Goal: Task Accomplishment & Management: Manage account settings

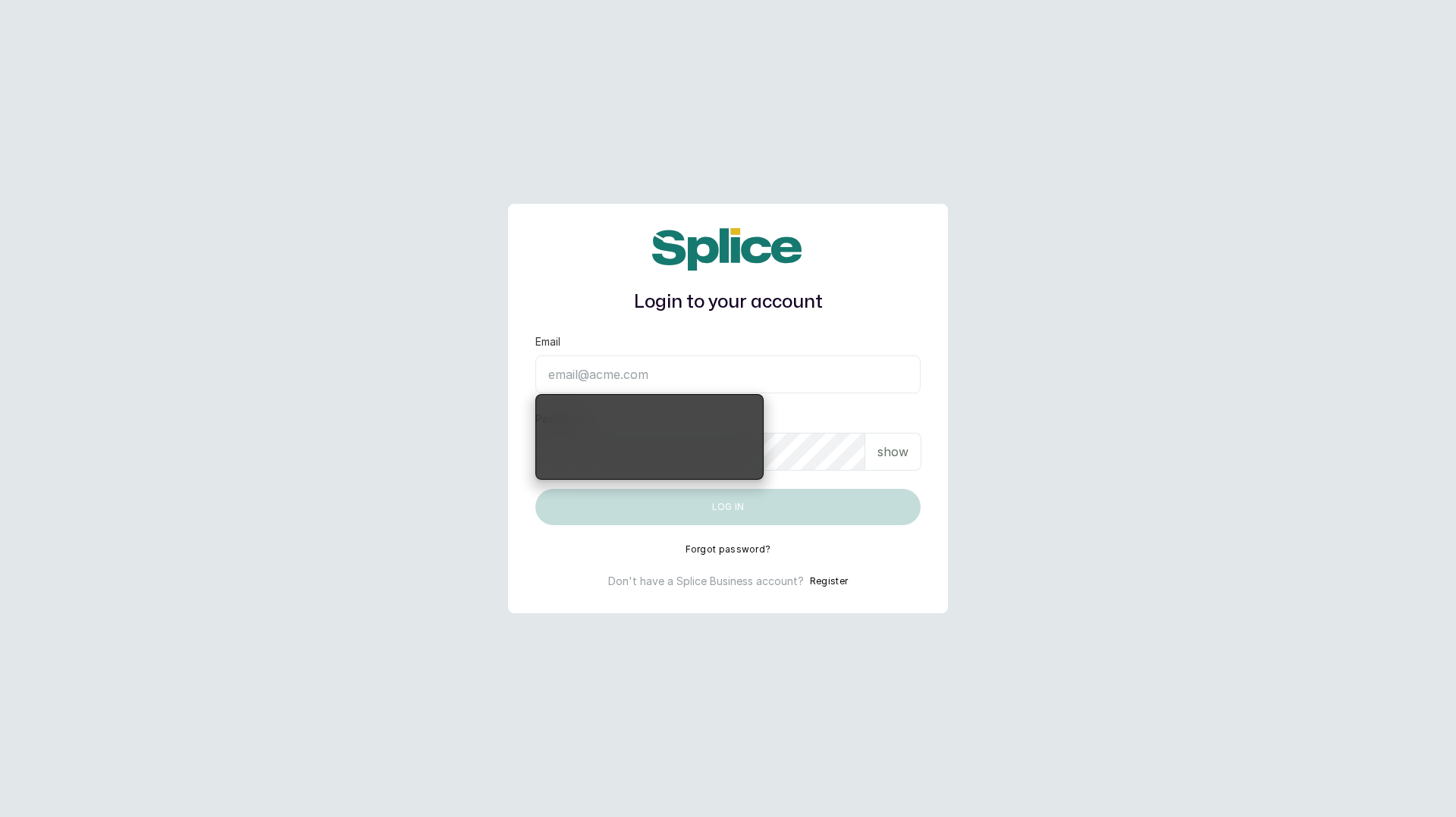
click at [729, 368] on input "Email" at bounding box center [728, 374] width 385 height 38
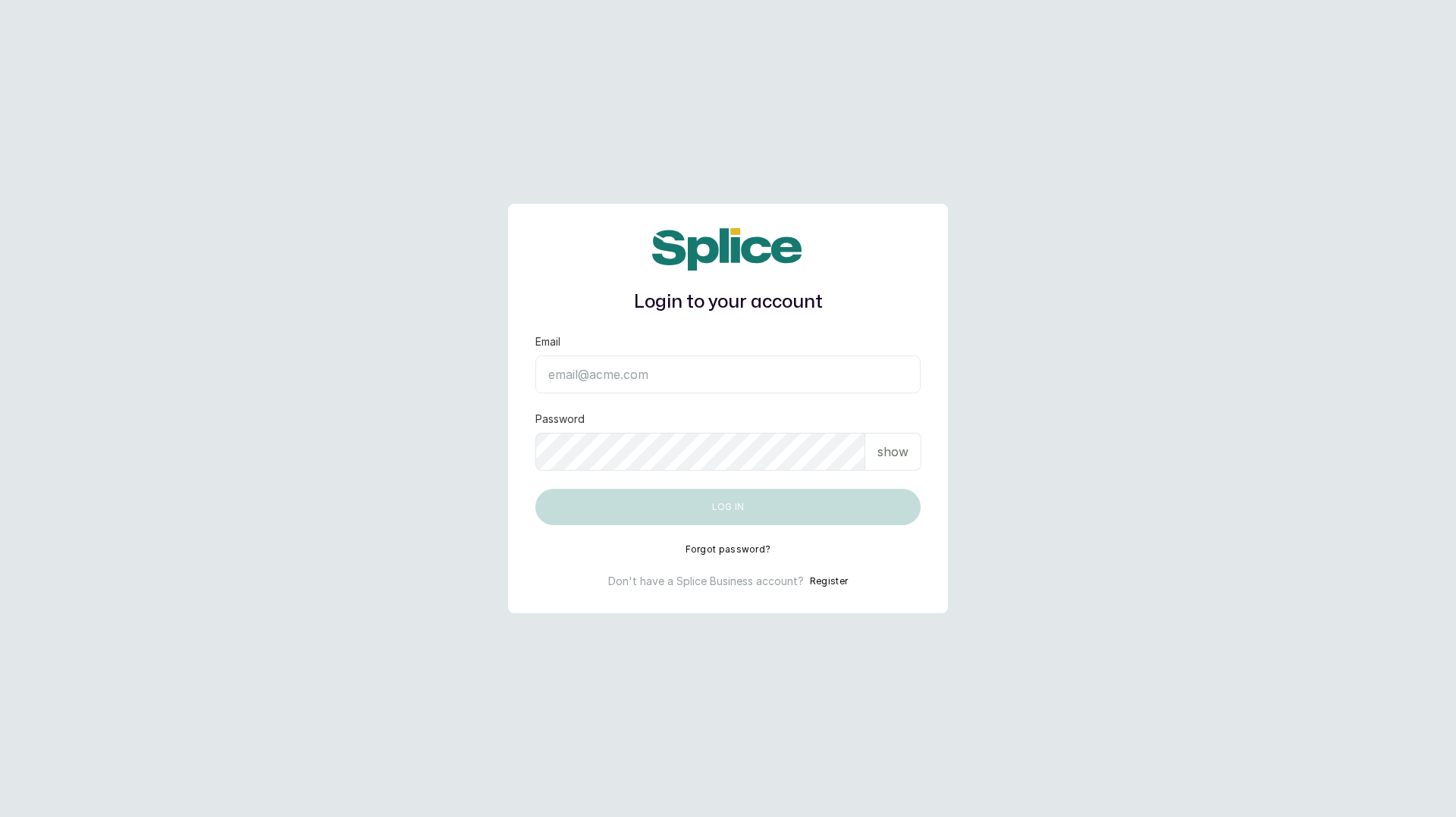
type input "[EMAIL_ADDRESS][DOMAIN_NAME]"
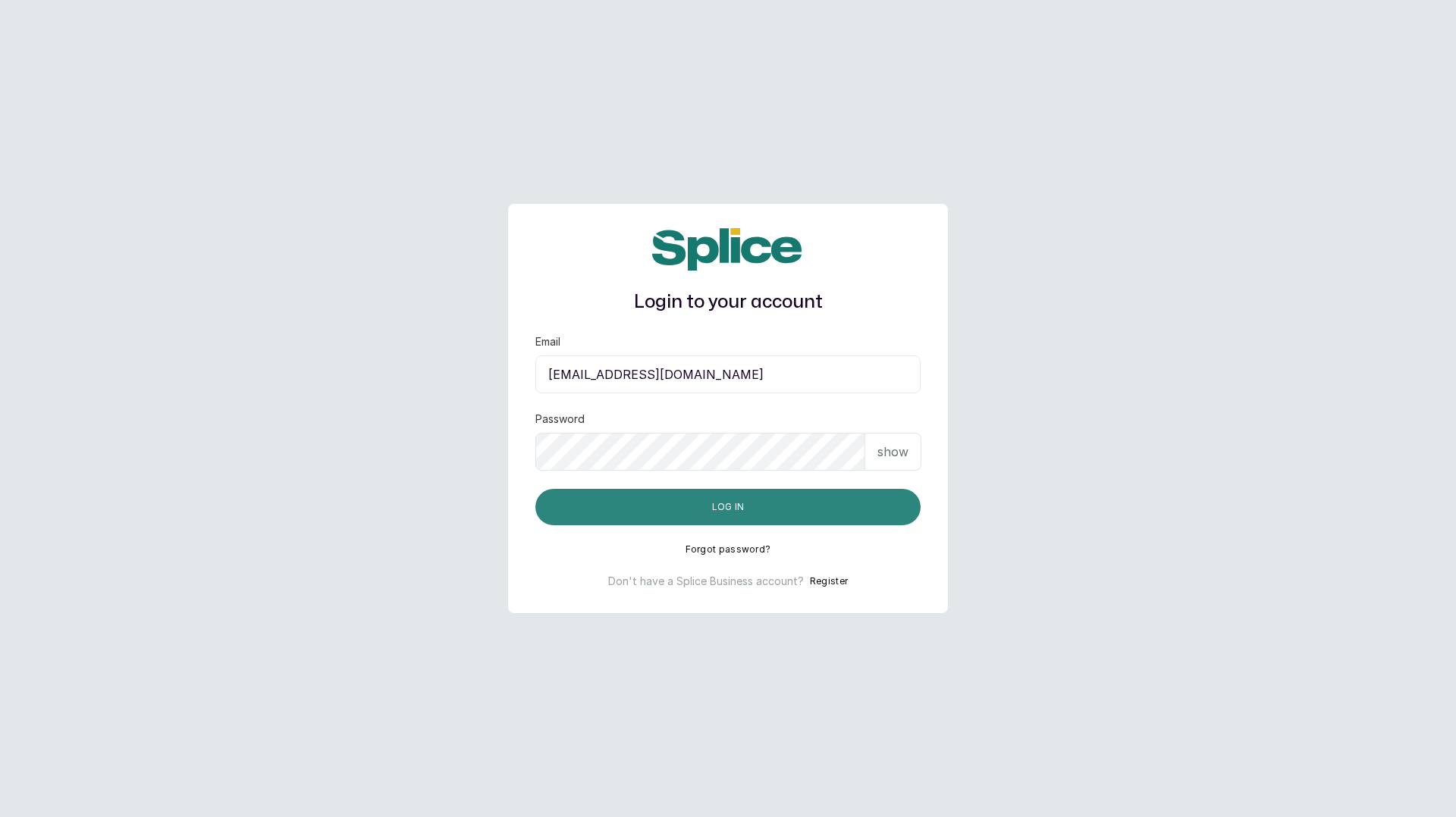
click at [701, 511] on button "Log in" at bounding box center [728, 507] width 385 height 36
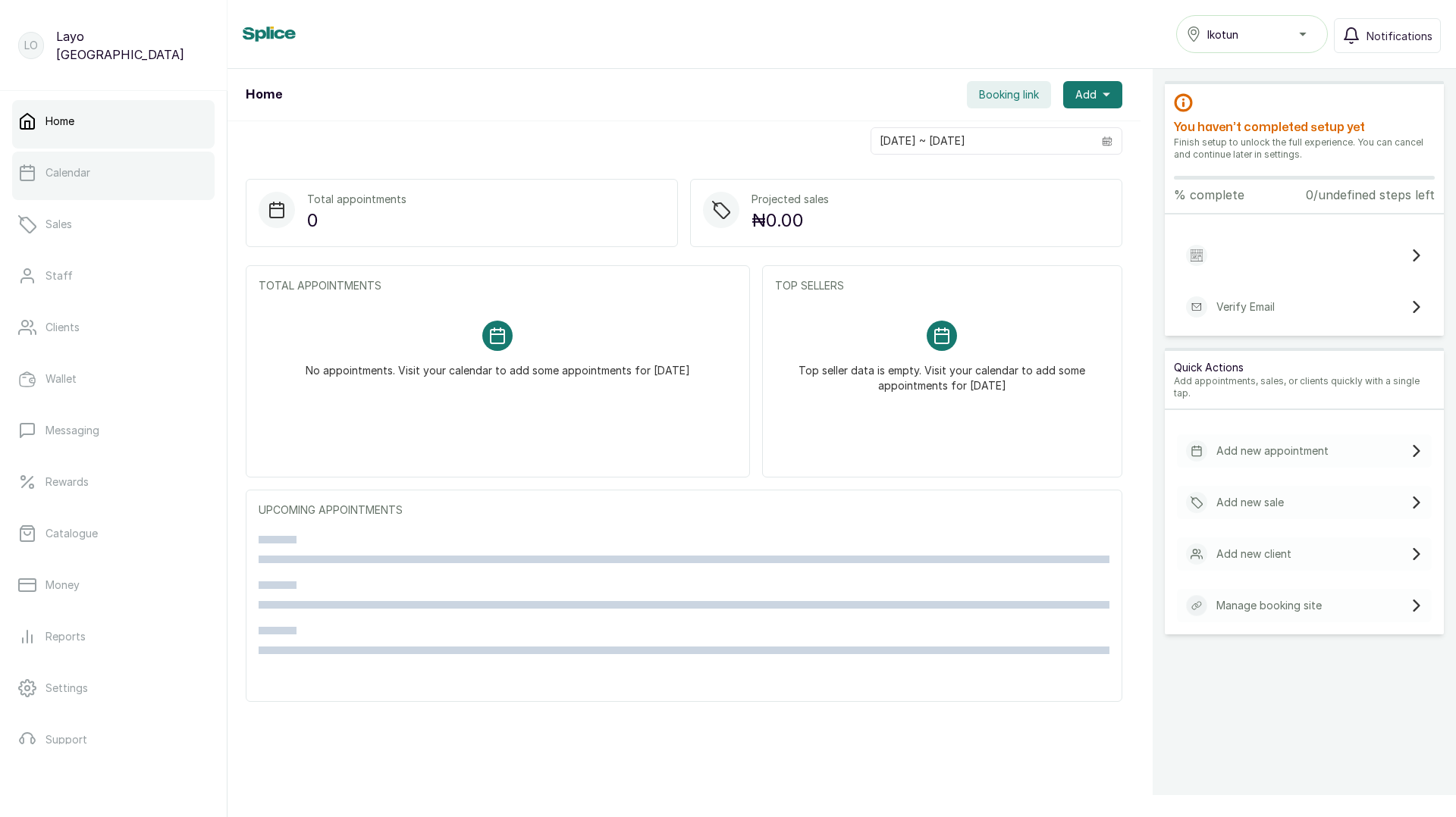
click at [86, 179] on p "Calendar" at bounding box center [68, 172] width 45 height 15
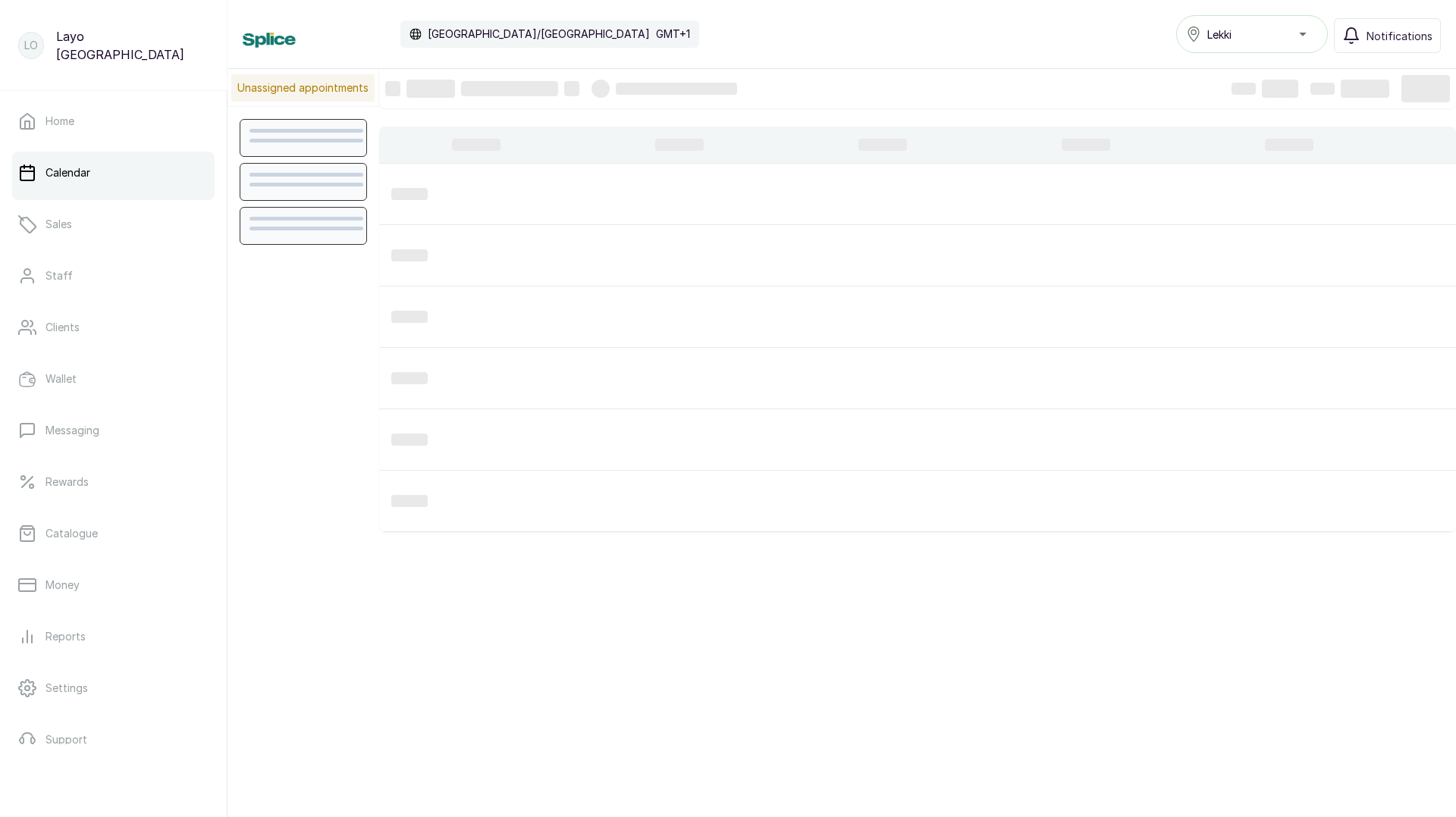
scroll to position [510, 0]
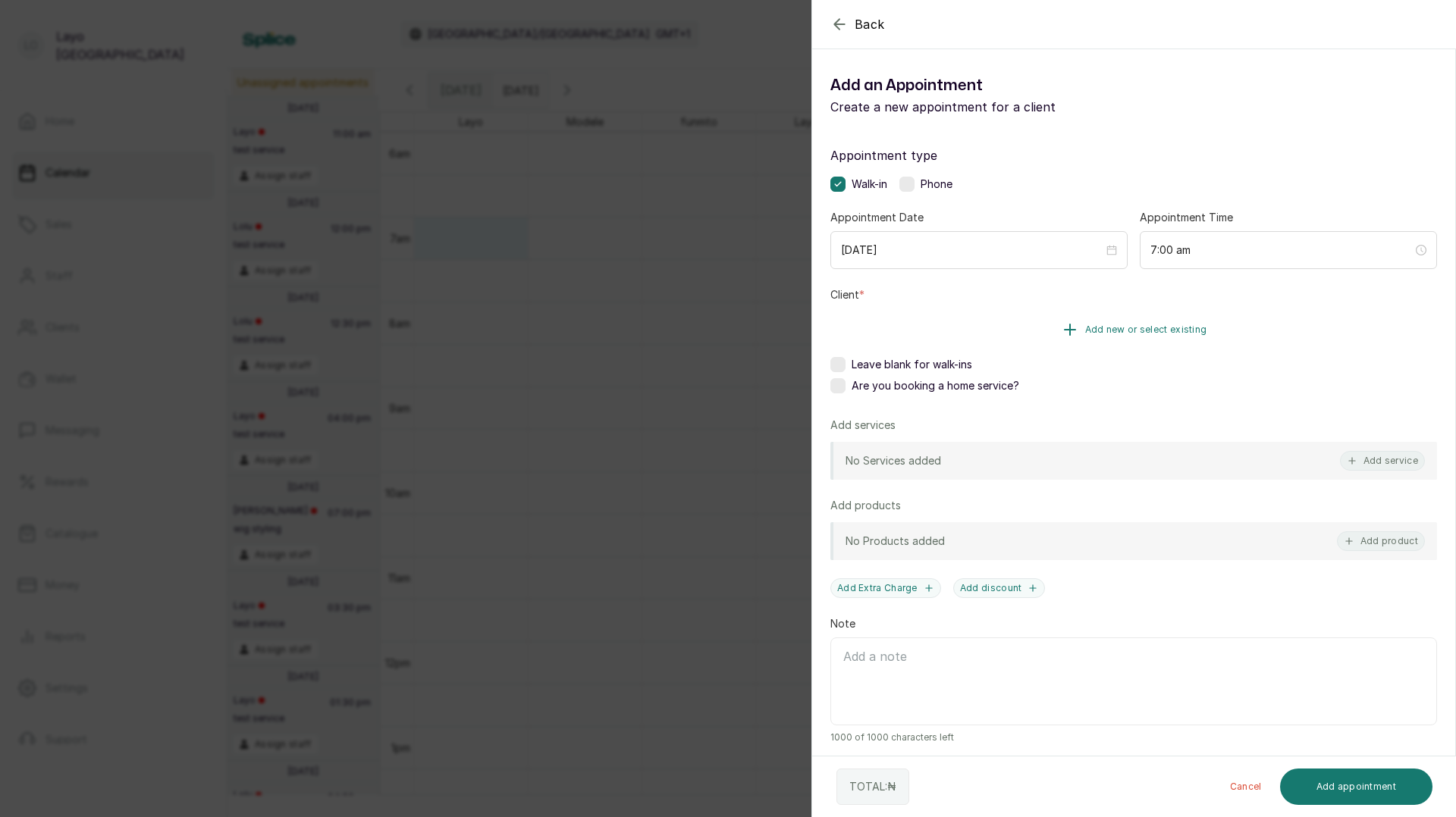
click at [1070, 317] on button "Add new or select existing" at bounding box center [1133, 330] width 606 height 42
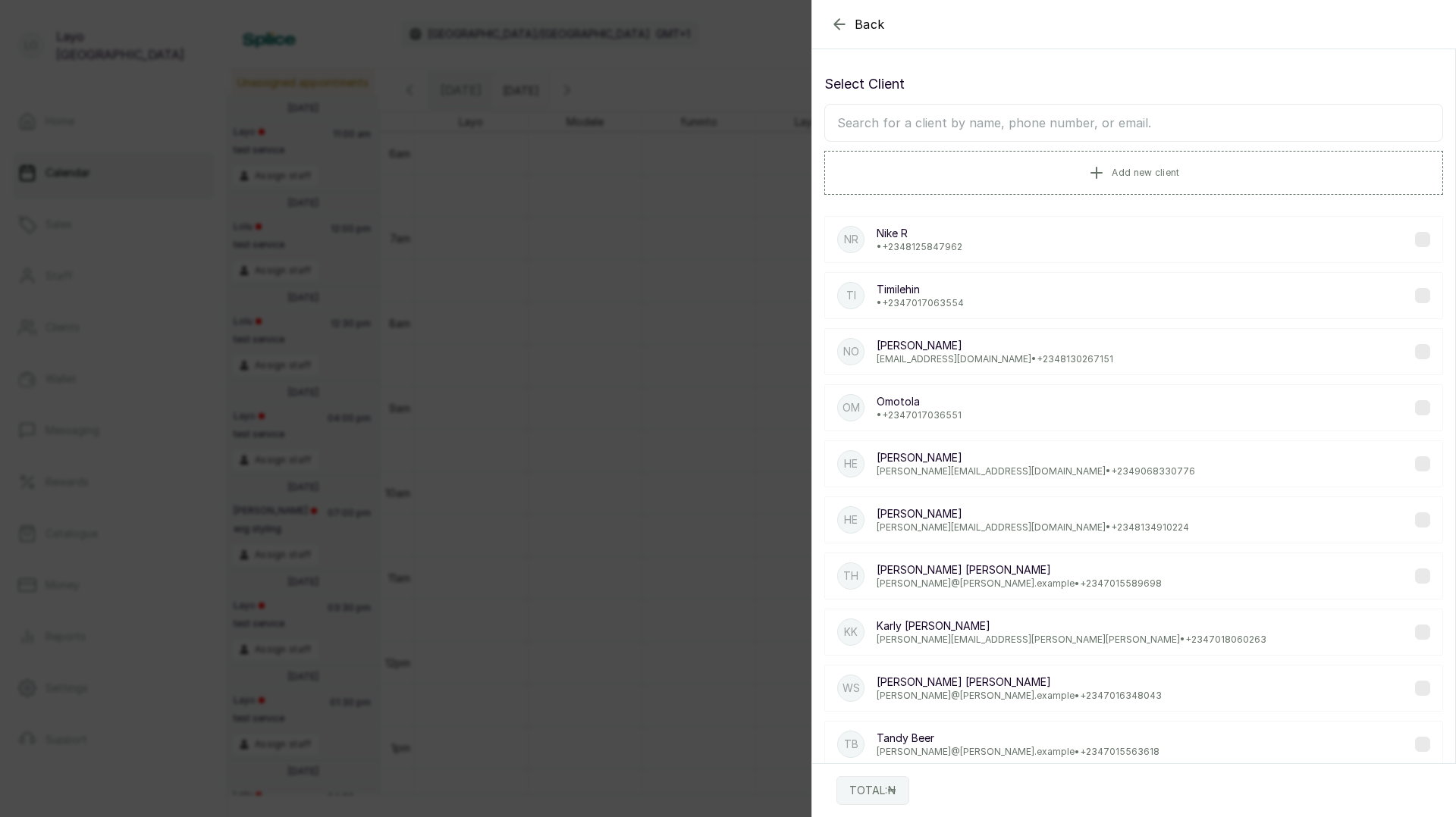
click at [955, 294] on p "Timilehin" at bounding box center [919, 289] width 87 height 15
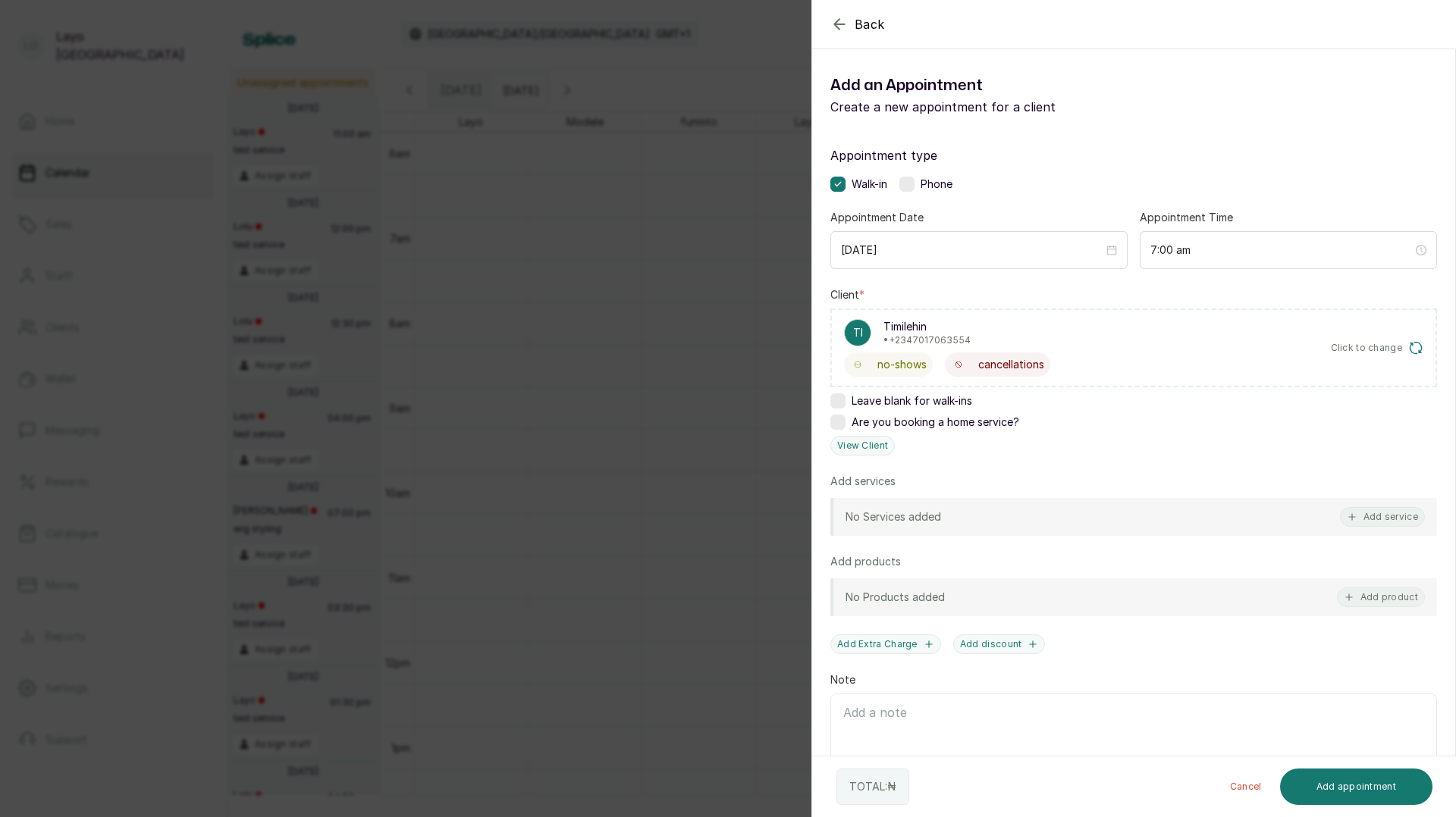
scroll to position [62, 0]
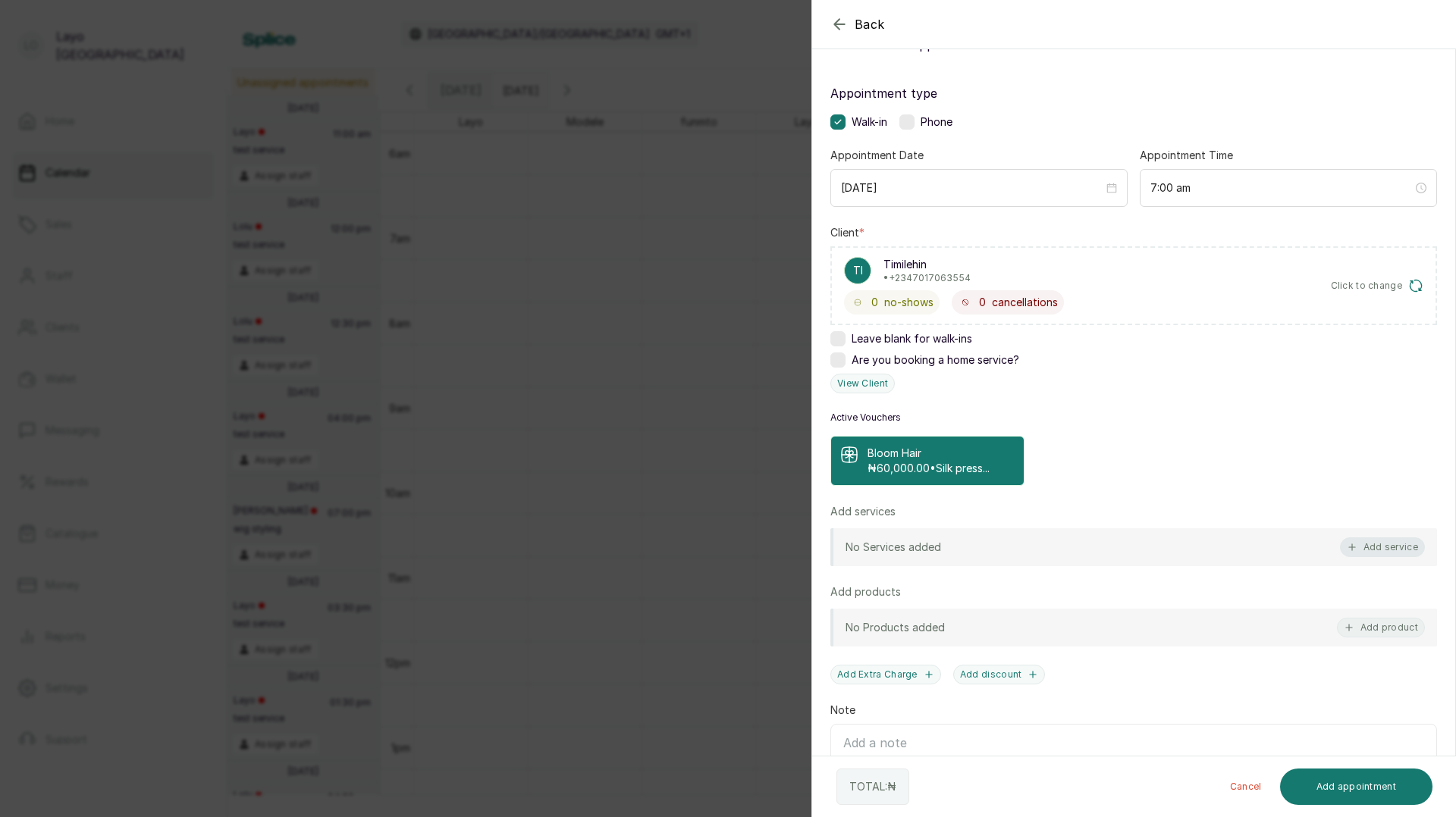
click at [1372, 549] on button "Add service" at bounding box center [1382, 547] width 85 height 19
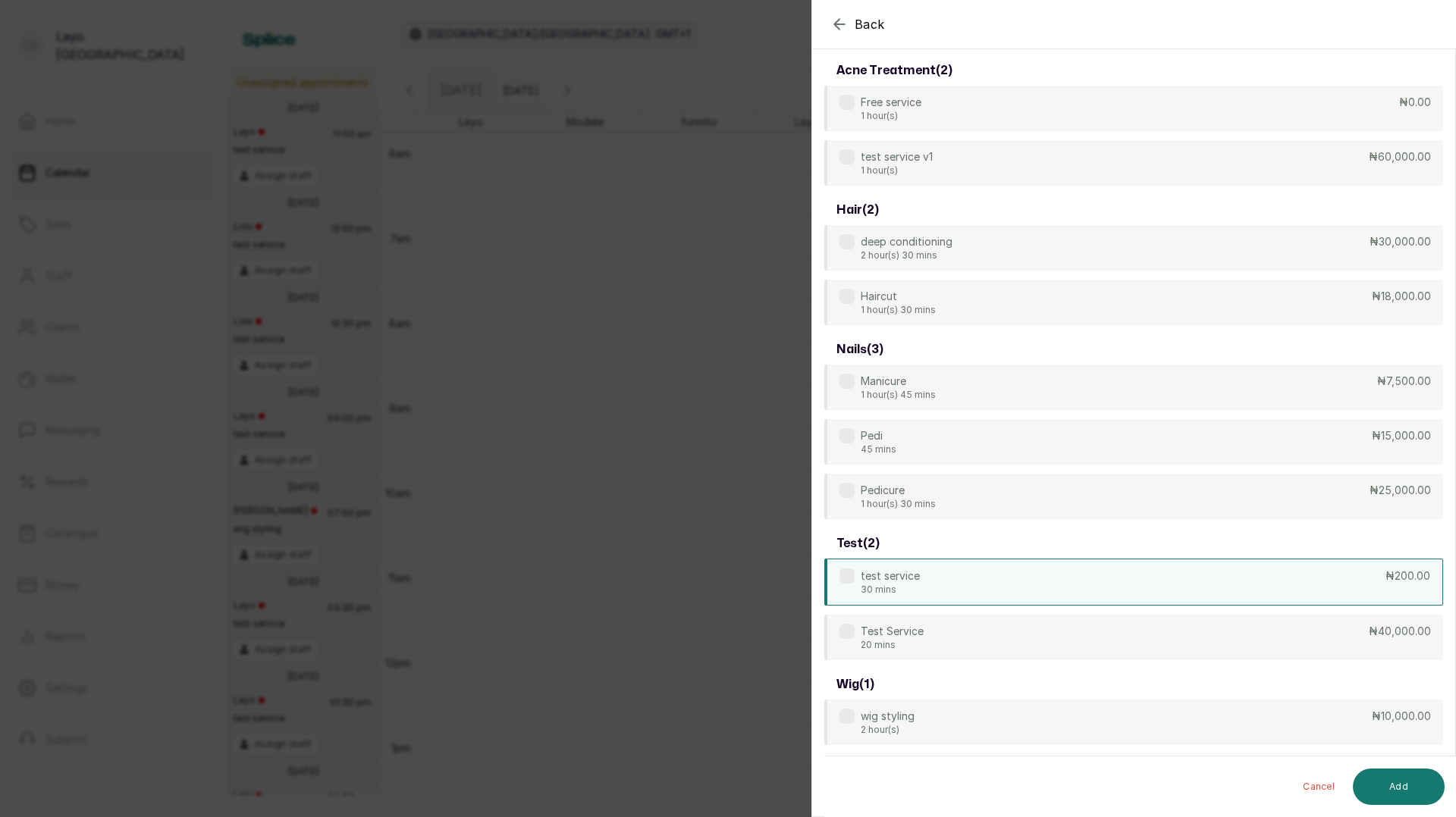
scroll to position [66, 0]
click at [907, 574] on p "test service" at bounding box center [889, 575] width 59 height 15
click at [1384, 773] on button "Add" at bounding box center [1398, 786] width 91 height 36
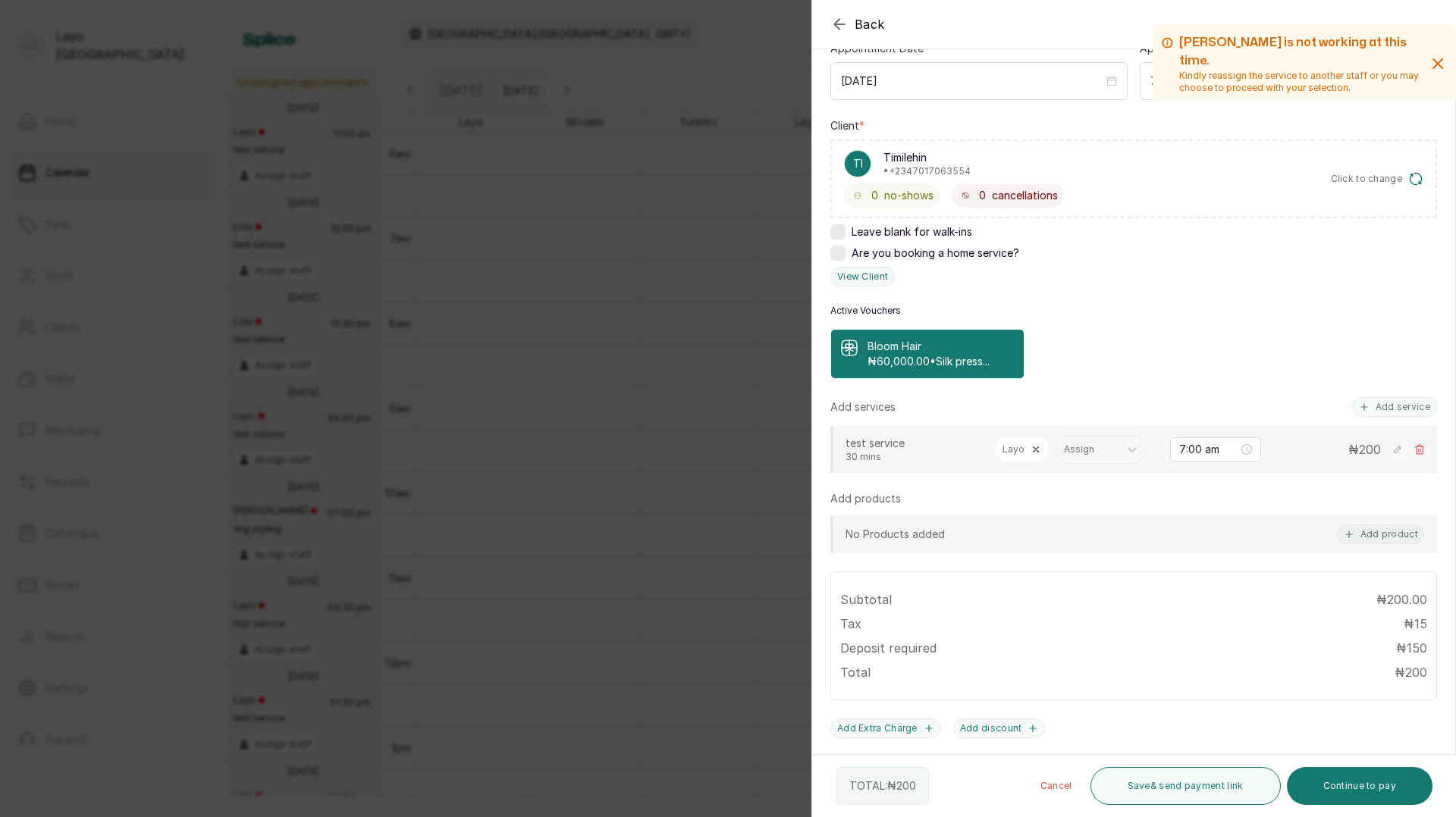
scroll to position [253, 0]
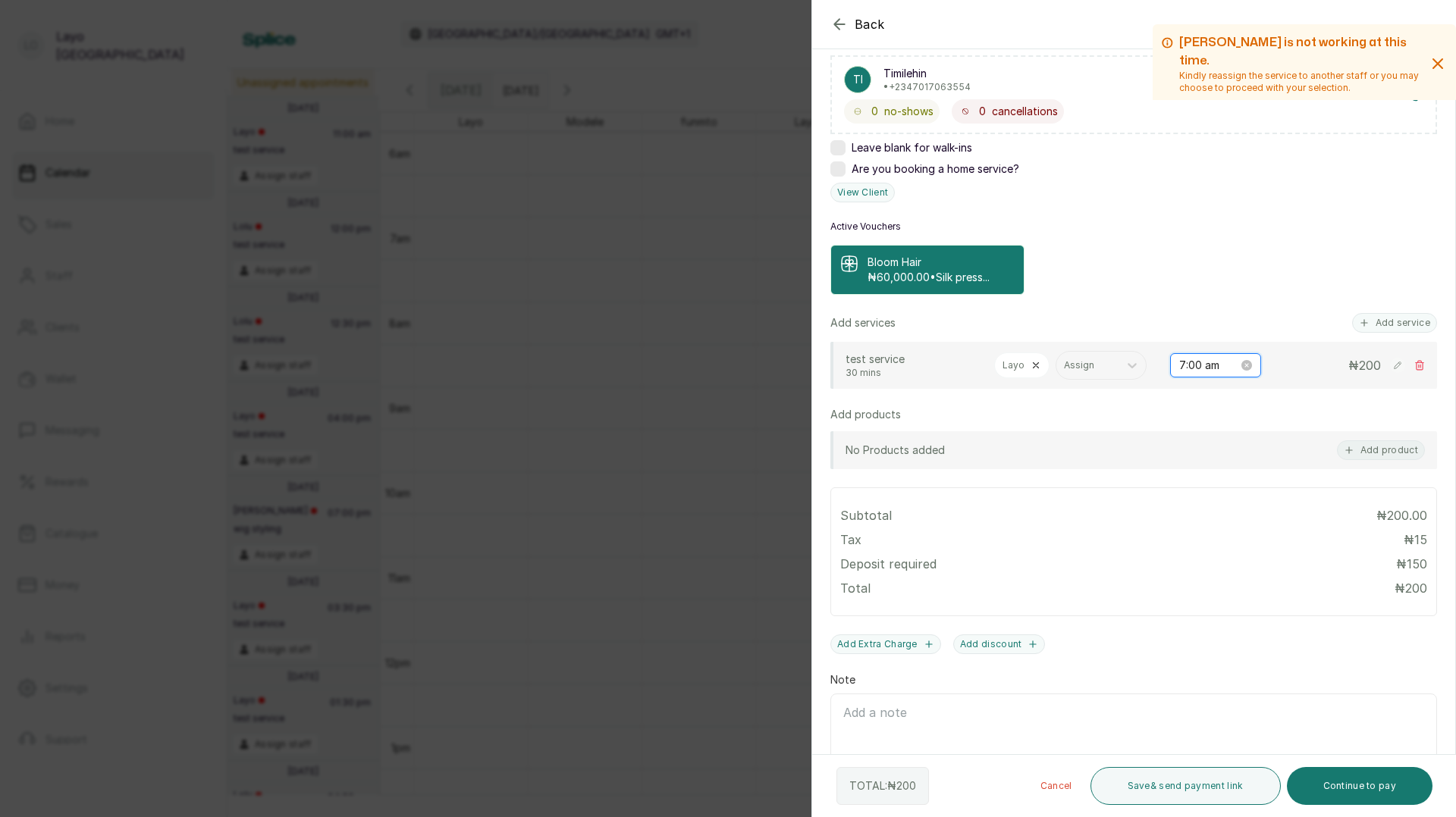
click at [1182, 365] on input "7:00 am" at bounding box center [1208, 365] width 59 height 17
click at [1194, 457] on div "04" at bounding box center [1190, 458] width 36 height 21
type input "4:00 am"
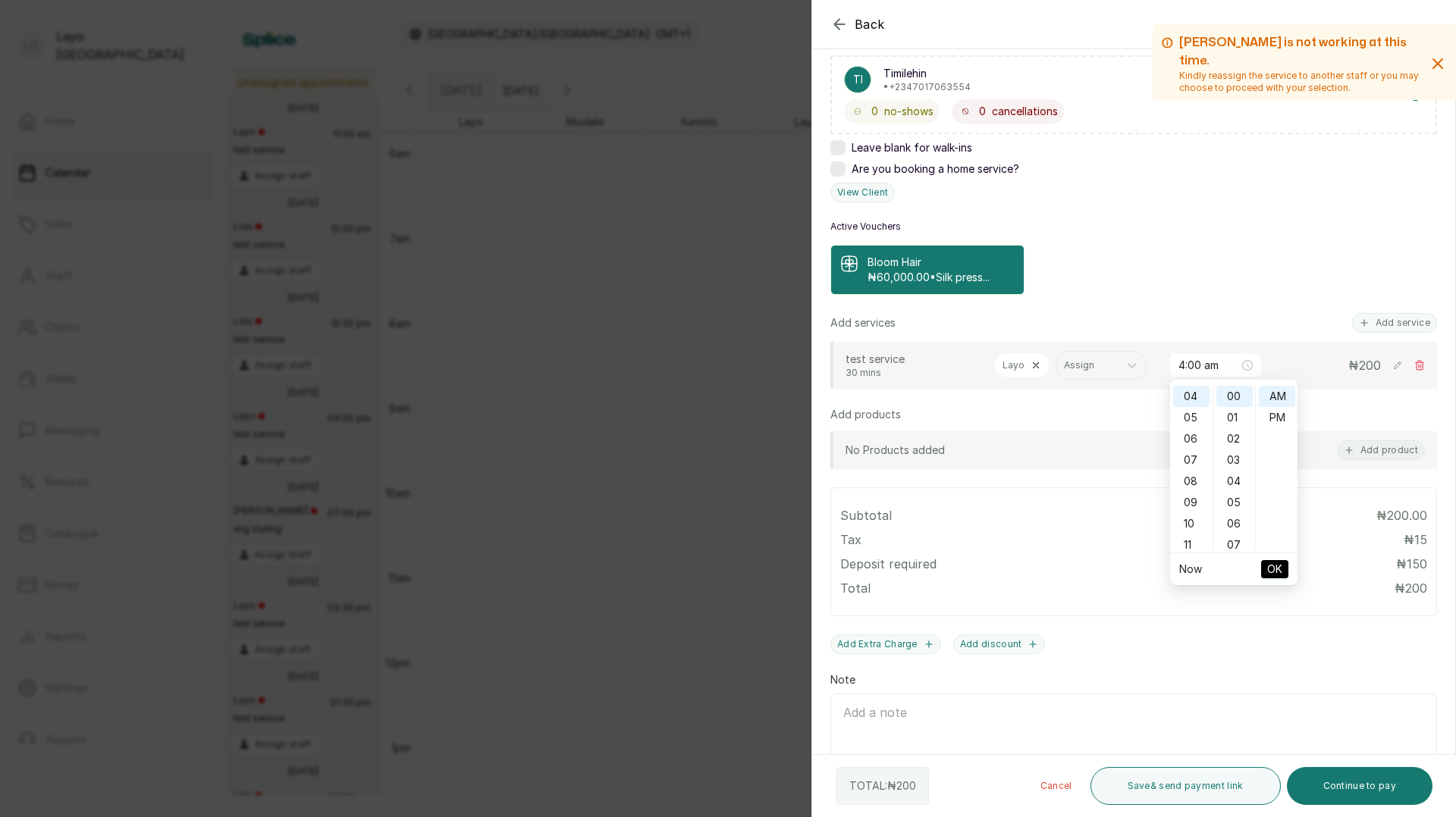
click at [1276, 563] on span "OK" at bounding box center [1274, 569] width 15 height 29
click at [1356, 794] on button "Continue to pay" at bounding box center [1360, 785] width 146 height 38
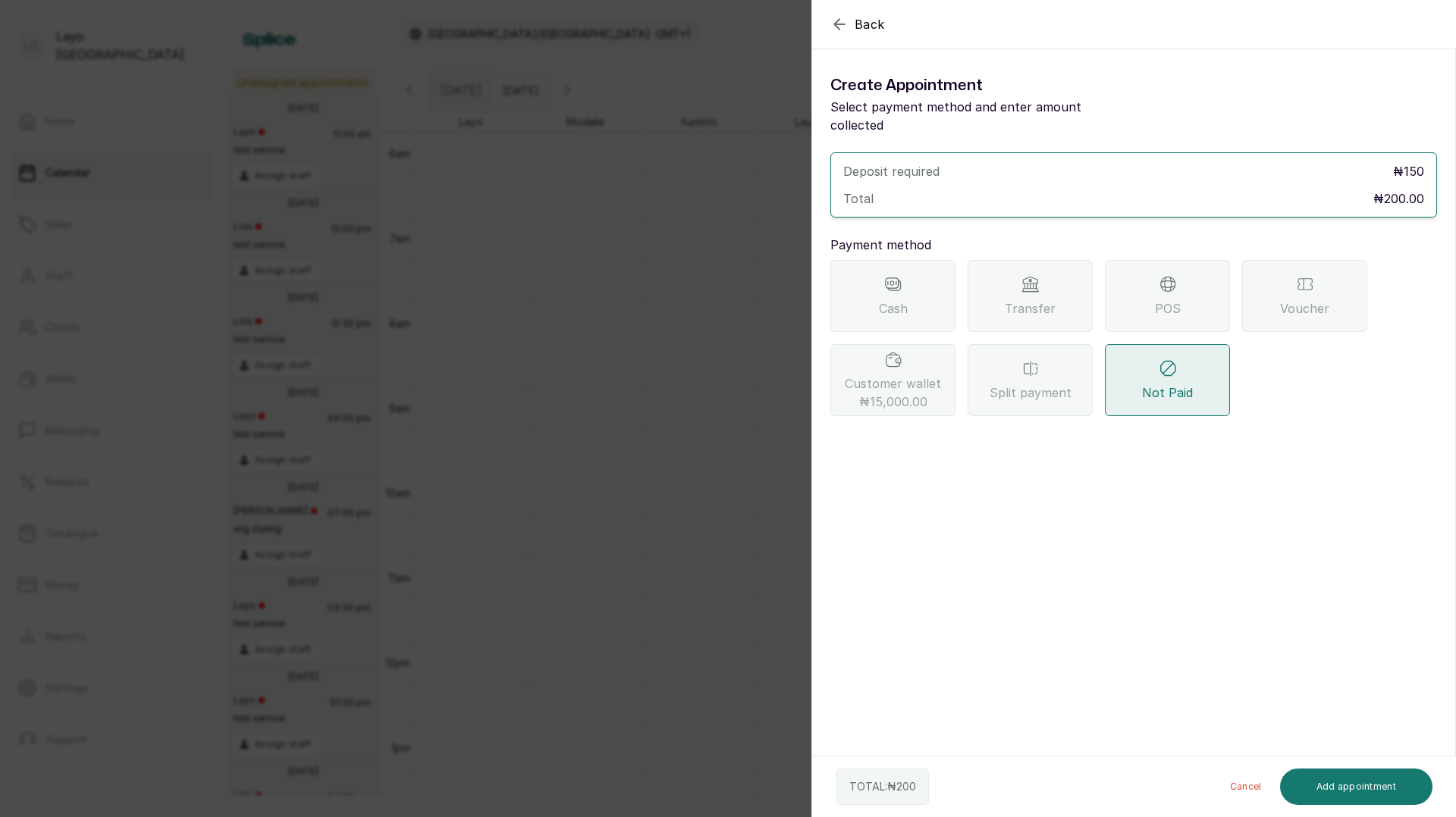
click at [901, 299] on span "Cash" at bounding box center [893, 308] width 29 height 18
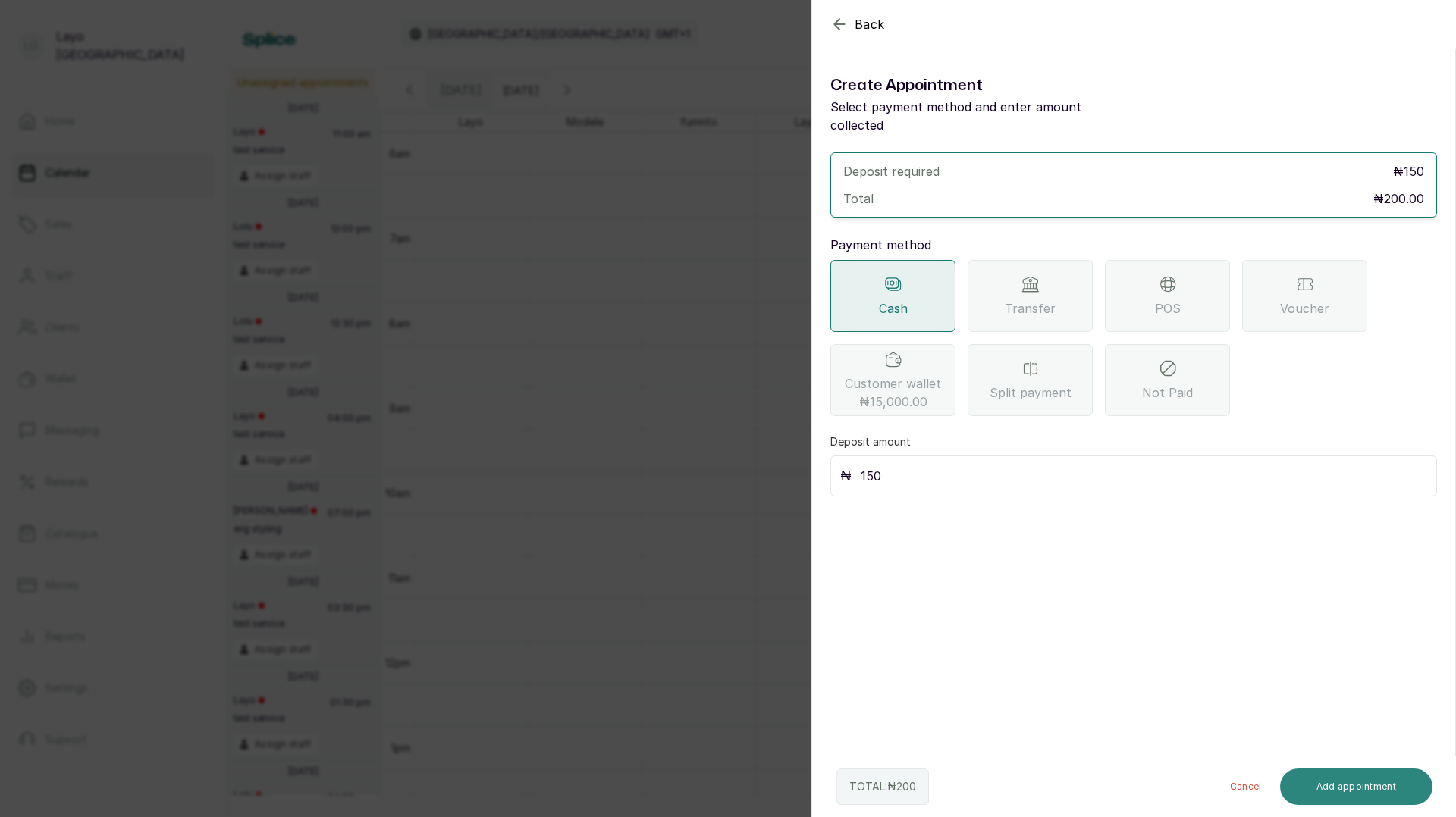
click at [1351, 786] on button "Add appointment" at bounding box center [1357, 786] width 153 height 36
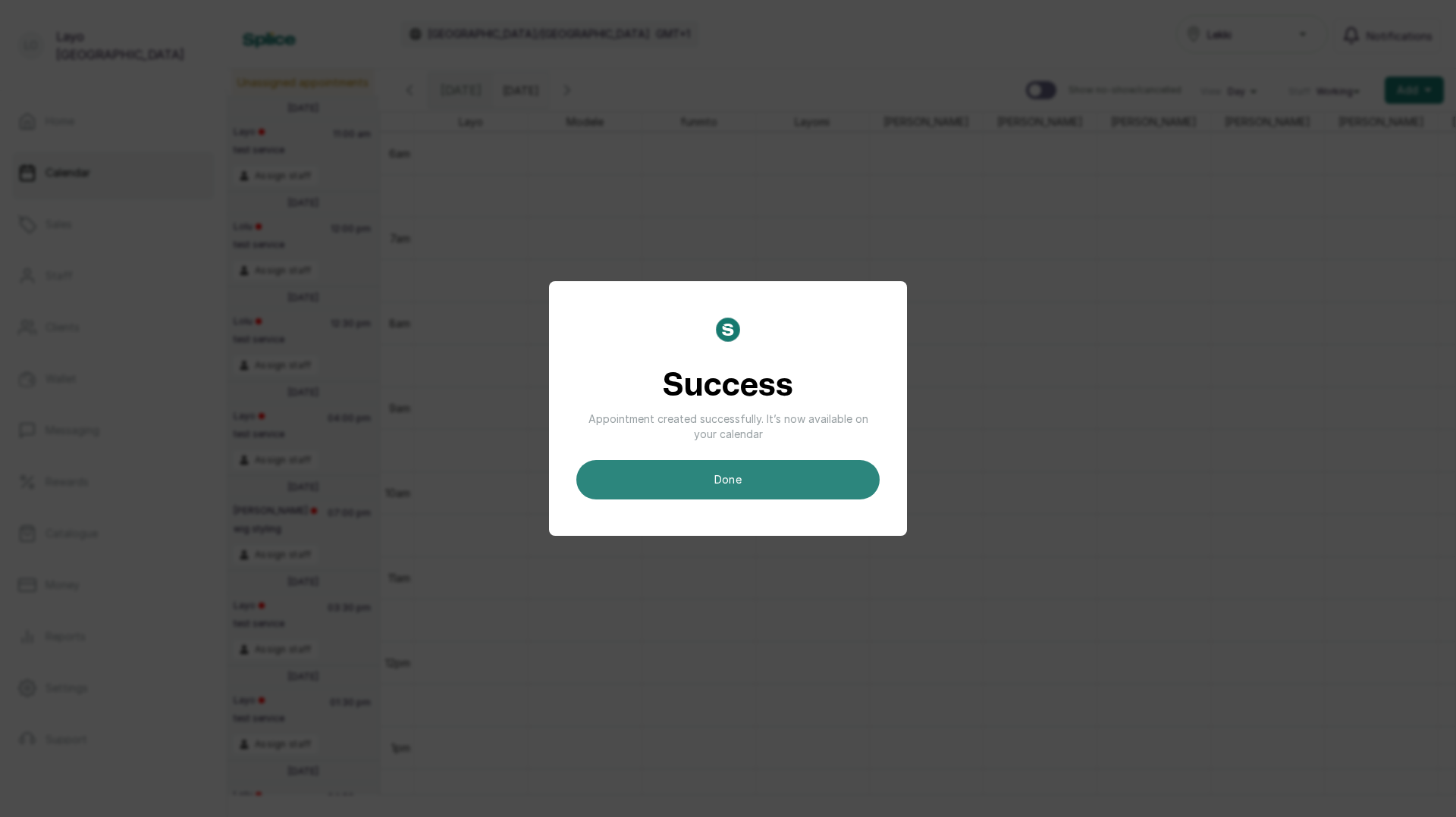
click at [796, 478] on button "done" at bounding box center [728, 479] width 304 height 40
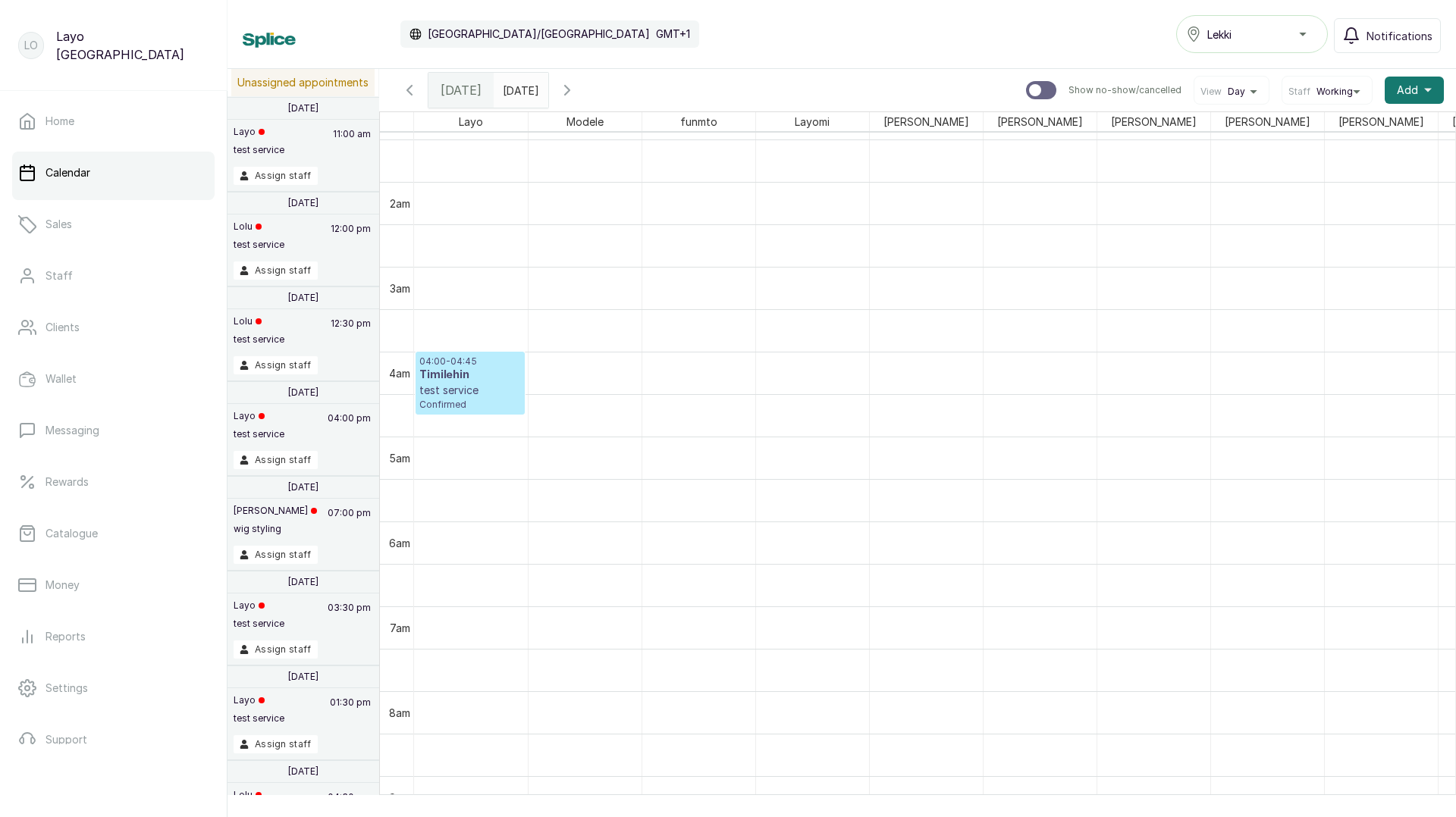
scroll to position [46, 0]
